Goal: Complete application form

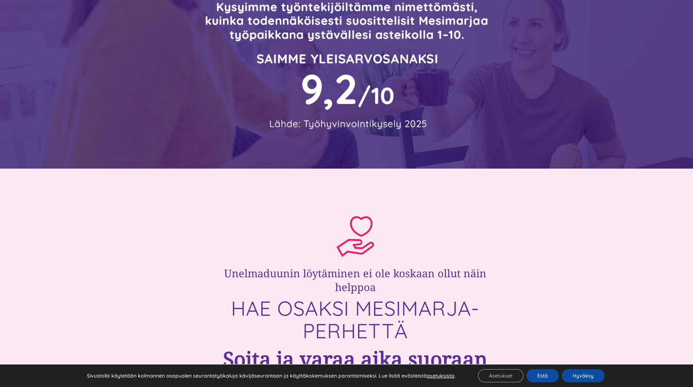
scroll to position [109, 0]
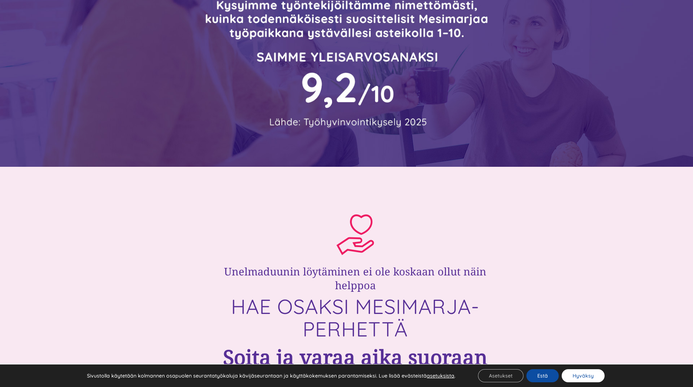
click at [582, 378] on button "Hyväksy" at bounding box center [583, 376] width 43 height 13
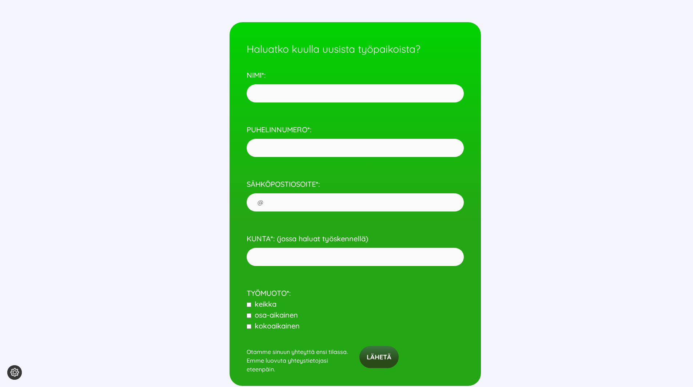
scroll to position [3420, 0]
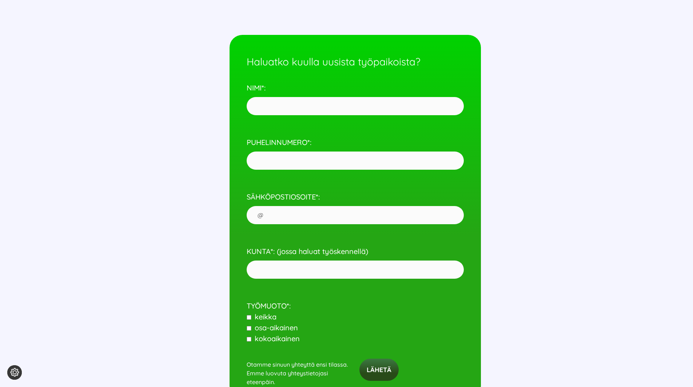
click at [286, 116] on p "NIMI*:" at bounding box center [355, 95] width 217 height 47
click at [281, 108] on input "NIMI*:" at bounding box center [355, 106] width 217 height 18
type input "O"
type input "[PERSON_NAME]"
click at [291, 159] on input "PUHELINNUMERO*:" at bounding box center [355, 161] width 217 height 18
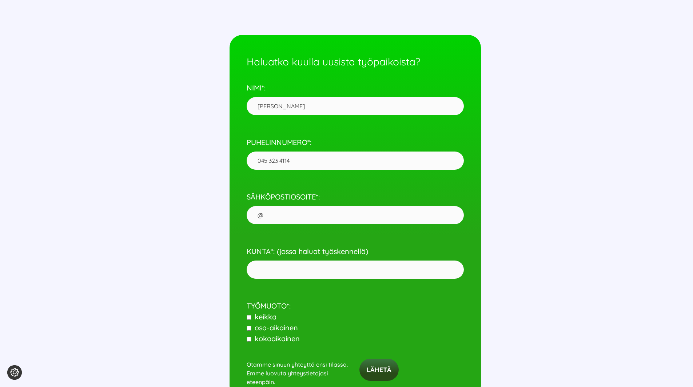
type input "045 323 4114"
click at [257, 215] on input "SÄHKÖPOSTIOSOITE*:" at bounding box center [355, 215] width 217 height 18
type input "[EMAIL_ADDRESS][DOMAIN_NAME]"
click at [263, 271] on input "KUNTA*: (jossa haluat työskennellä)" at bounding box center [355, 270] width 217 height 18
type input "[GEOGRAPHIC_DATA]"
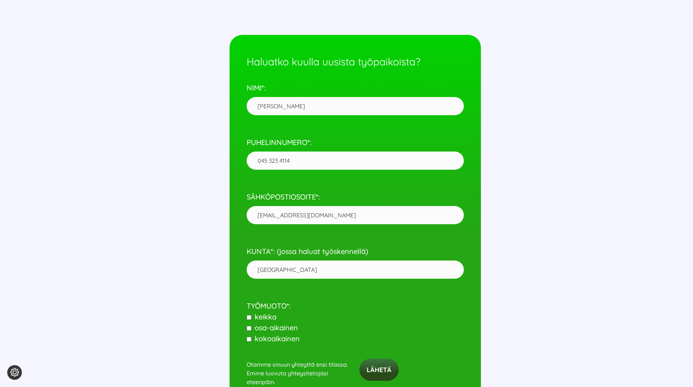
click at [250, 339] on input"] "kokoaikainen" at bounding box center [249, 339] width 5 height 5
checkbox input"] "true"
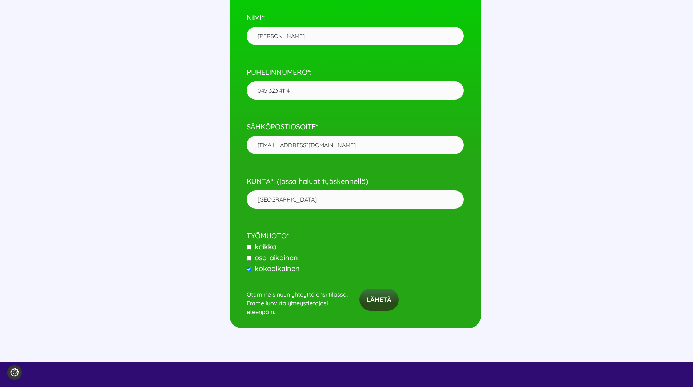
scroll to position [3492, 0]
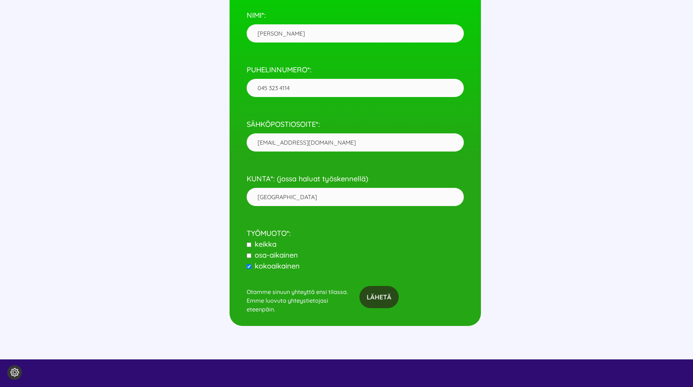
click at [382, 298] on input "Lähetä" at bounding box center [378, 297] width 39 height 22
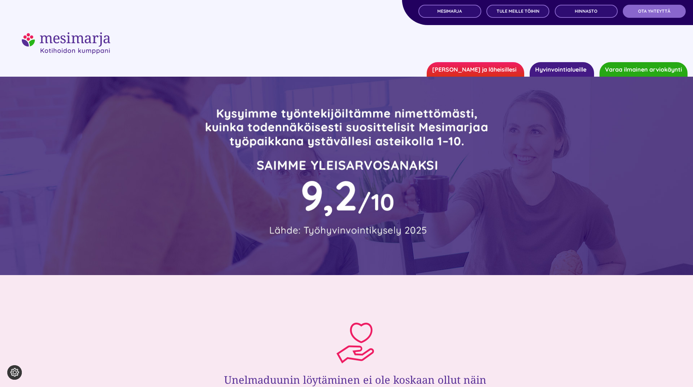
scroll to position [0, 0]
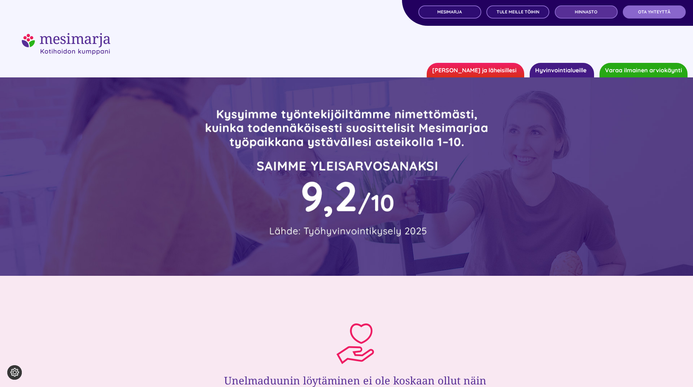
drag, startPoint x: 582, startPoint y: 11, endPoint x: 578, endPoint y: 9, distance: 4.3
click at [581, 11] on span "Hinnasto" at bounding box center [586, 11] width 23 height 5
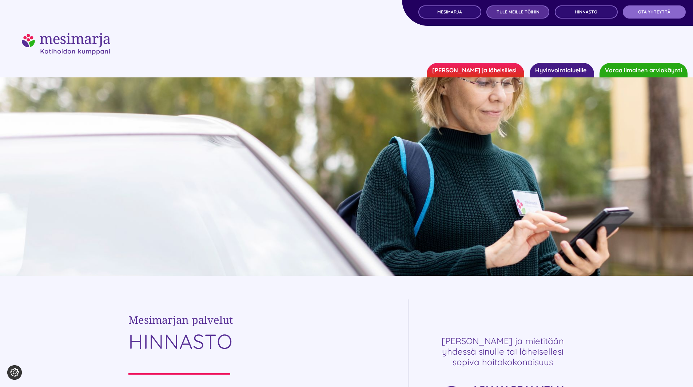
click at [523, 11] on span "TULE MEILLE TÖIHIN" at bounding box center [518, 11] width 43 height 5
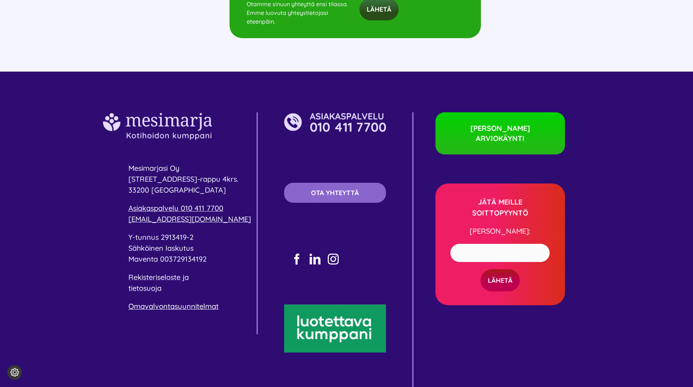
scroll to position [3796, 0]
